Goal: Task Accomplishment & Management: Manage account settings

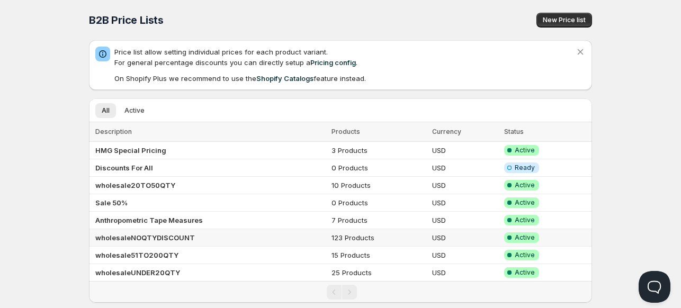
click at [137, 236] on b "wholesaleNOQTYDISCOUNT" at bounding box center [145, 238] width 100 height 8
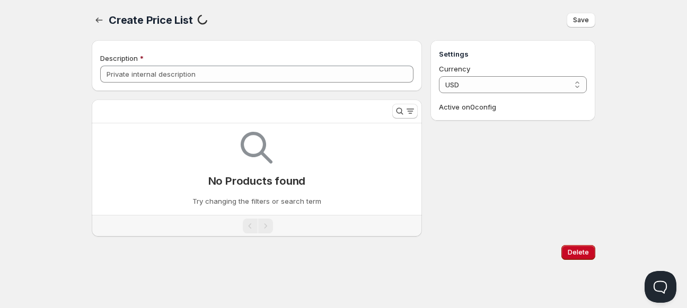
type input "wholesaleNOQTYDISCOUNT"
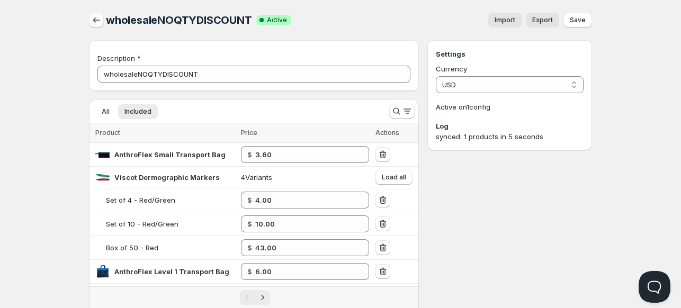
click at [95, 19] on icon "button" at bounding box center [96, 20] width 11 height 11
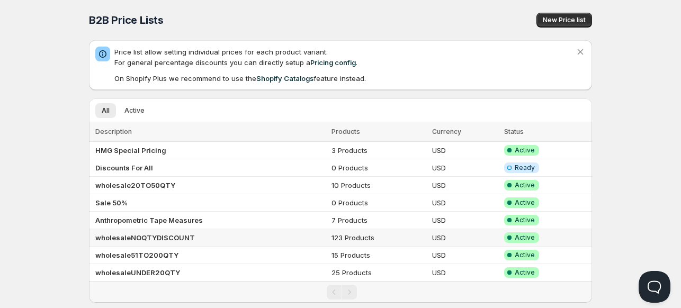
click at [136, 238] on b "wholesaleNOQTYDISCOUNT" at bounding box center [145, 238] width 100 height 8
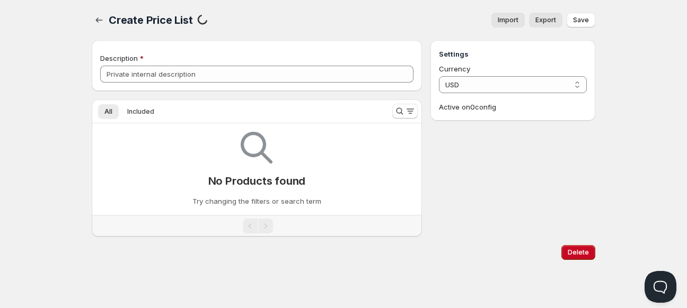
type input "wholesaleNOQTYDISCOUNT"
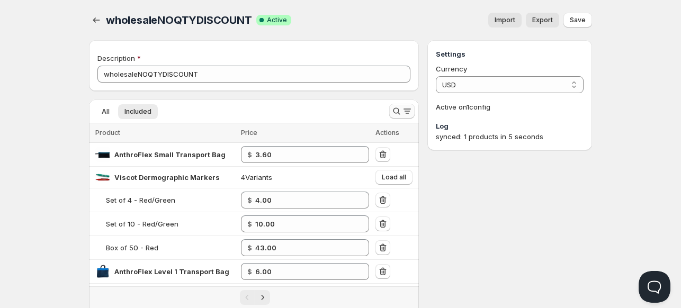
click at [392, 110] on icon "Search and filter results" at bounding box center [397, 111] width 11 height 11
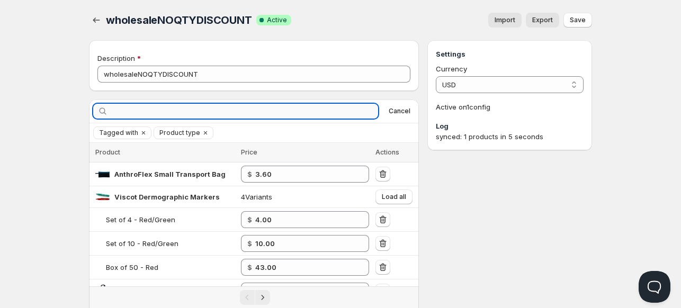
click at [288, 114] on input "text" at bounding box center [244, 111] width 268 height 15
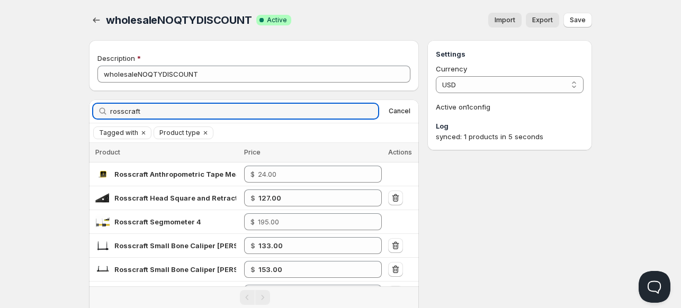
type input "rosscraft"
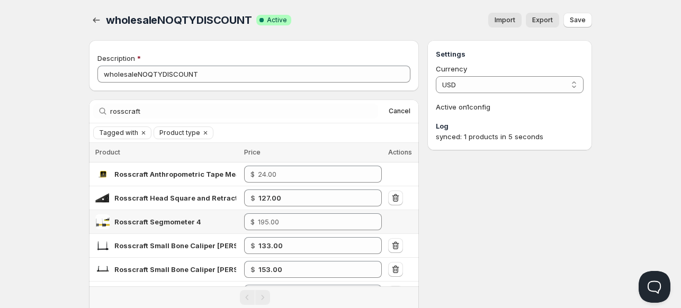
scroll to position [10, 0]
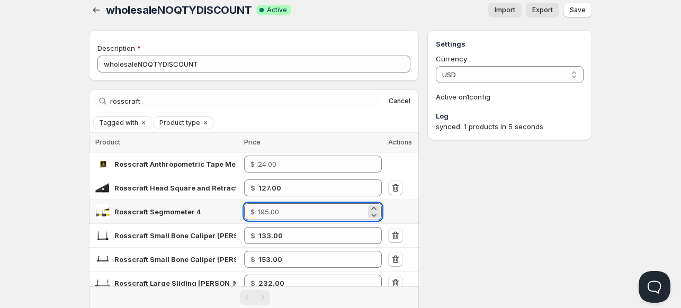
click at [273, 216] on input "number" at bounding box center [312, 211] width 108 height 17
type input "160.00"
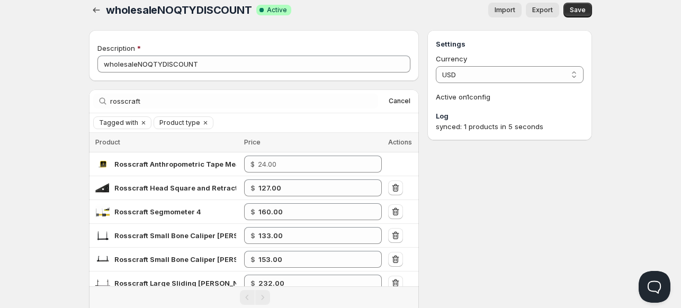
click at [504, 215] on div "Settings Currency USD USD Active on 1 config Log synced: 1 products in 5 seconds" at bounding box center [510, 197] width 165 height 334
click at [574, 8] on span "Save" at bounding box center [578, 10] width 16 height 8
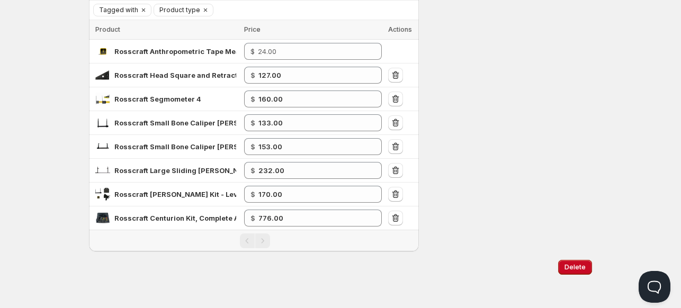
scroll to position [0, 0]
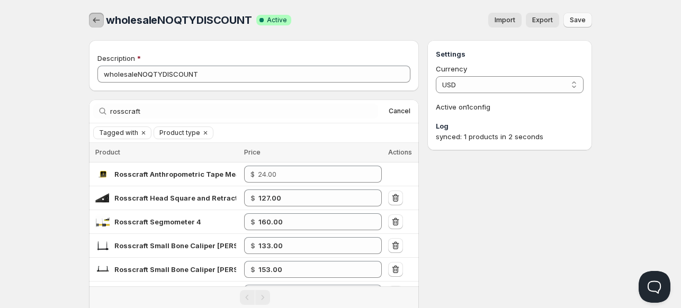
click at [96, 20] on icon "button" at bounding box center [96, 20] width 11 height 11
